Goal: Task Accomplishment & Management: Manage account settings

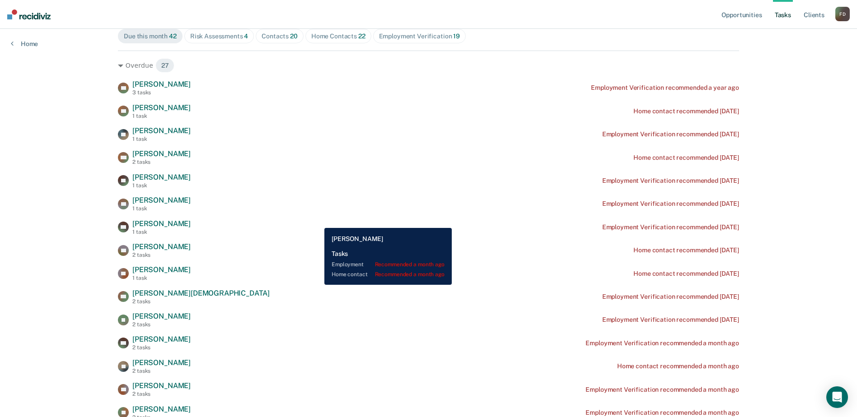
scroll to position [90, 0]
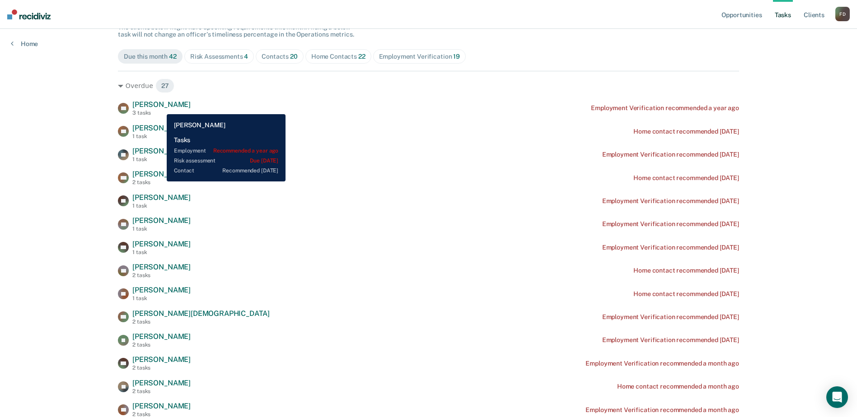
click at [160, 108] on span "[PERSON_NAME]" at bounding box center [161, 104] width 58 height 9
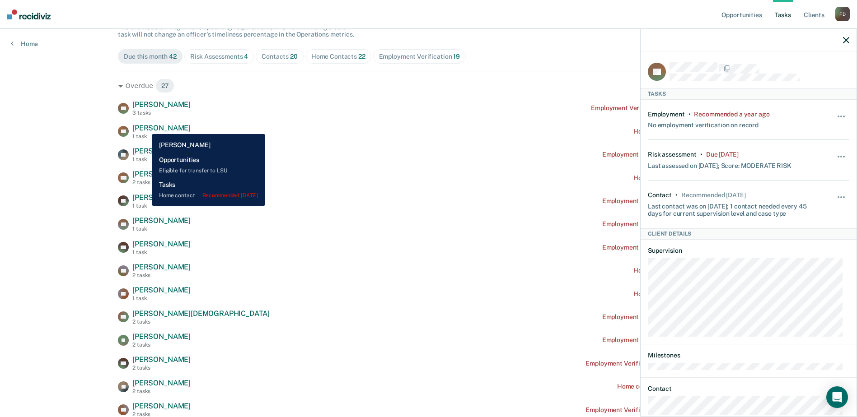
click at [145, 127] on span "[PERSON_NAME]" at bounding box center [161, 128] width 58 height 9
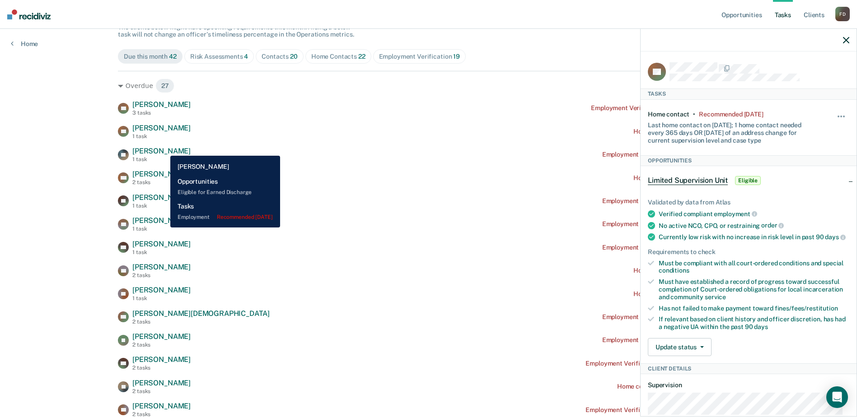
click at [164, 149] on span "[PERSON_NAME]" at bounding box center [161, 151] width 58 height 9
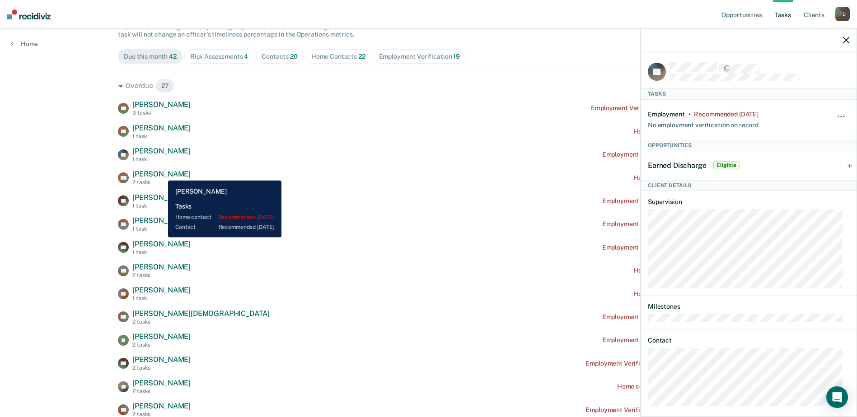
click at [161, 174] on span "[PERSON_NAME]" at bounding box center [161, 174] width 58 height 9
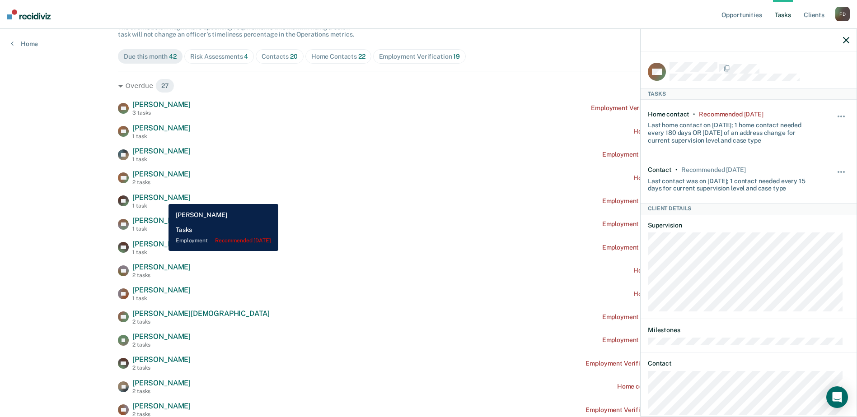
click at [162, 197] on span "[PERSON_NAME]" at bounding box center [161, 197] width 58 height 9
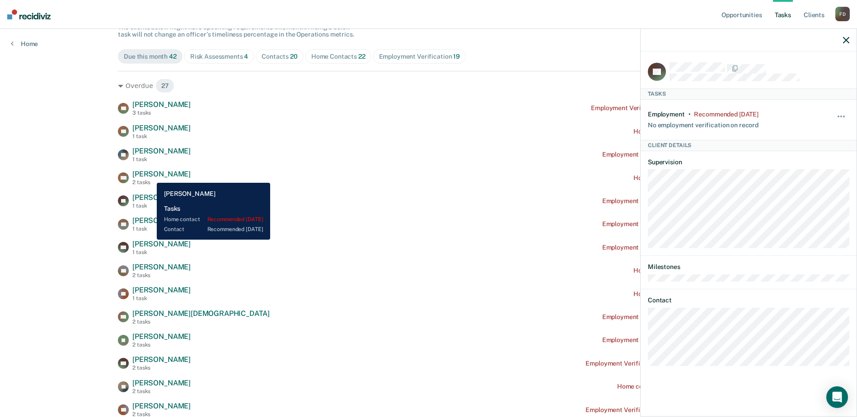
click at [150, 176] on span "[PERSON_NAME]" at bounding box center [161, 174] width 58 height 9
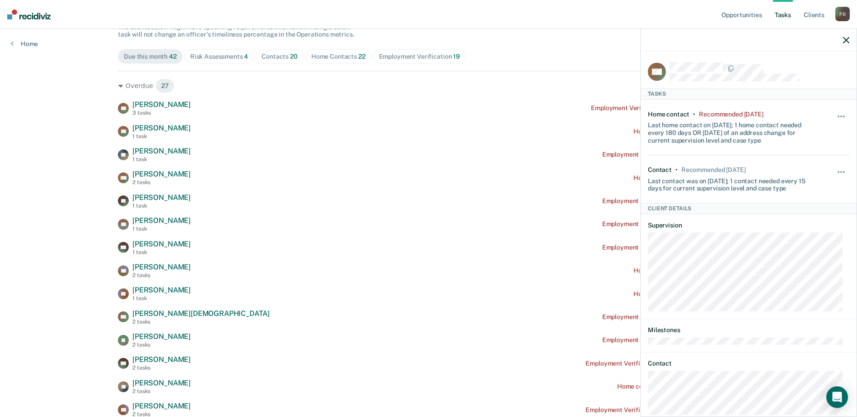
click at [271, 55] on div "Contacts 20" at bounding box center [280, 57] width 36 height 8
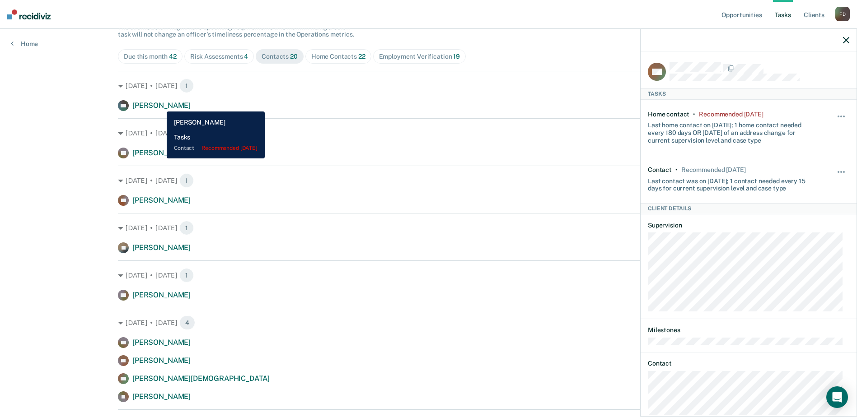
click at [160, 105] on span "[PERSON_NAME]" at bounding box center [161, 105] width 58 height 9
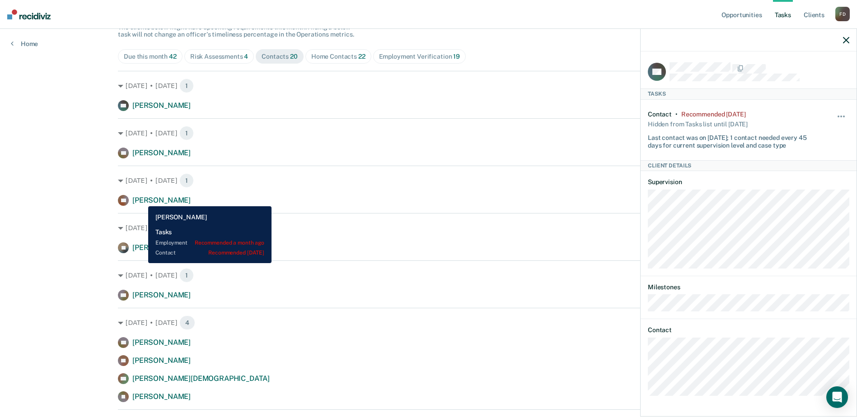
click at [141, 200] on span "[PERSON_NAME]" at bounding box center [161, 200] width 58 height 9
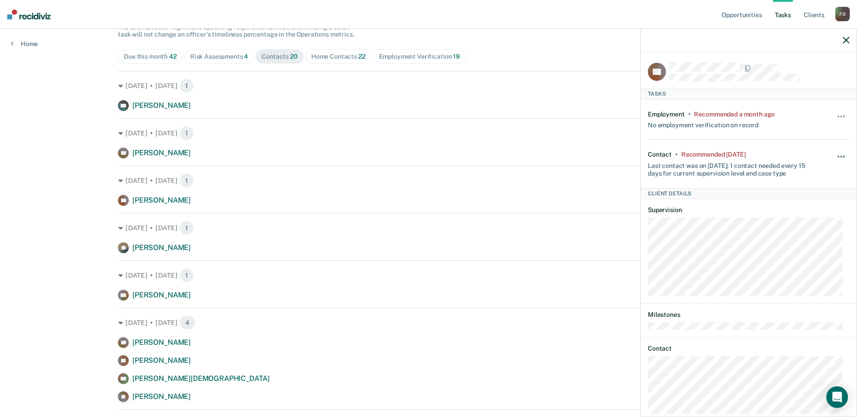
click at [840, 156] on span "button" at bounding box center [841, 157] width 2 height 2
click at [808, 217] on button "30 days" at bounding box center [816, 214] width 65 height 14
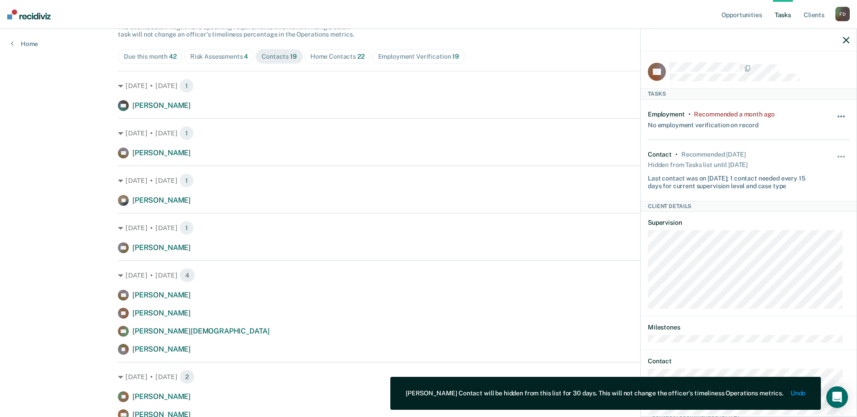
click at [834, 116] on button "button" at bounding box center [841, 121] width 15 height 14
click at [815, 169] on button "30 days" at bounding box center [816, 174] width 65 height 14
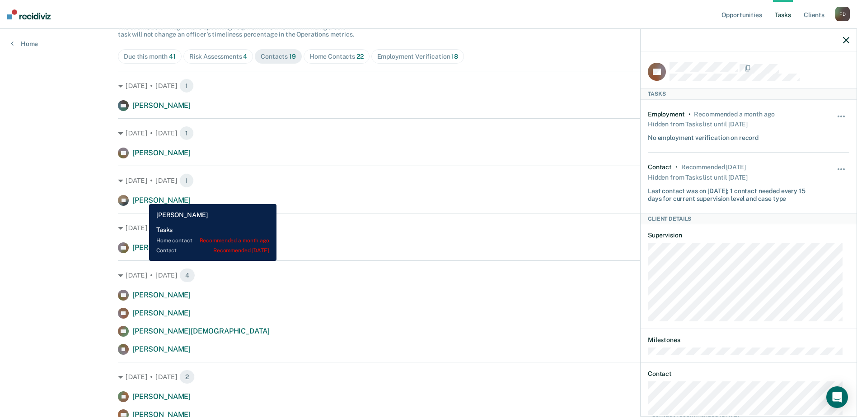
click at [142, 197] on span "[PERSON_NAME]" at bounding box center [161, 200] width 58 height 9
